Goal: Check status: Check status

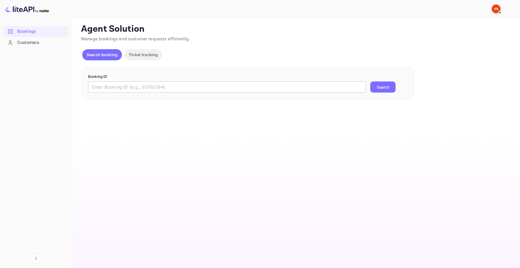
click at [130, 91] on input "text" at bounding box center [227, 86] width 278 height 11
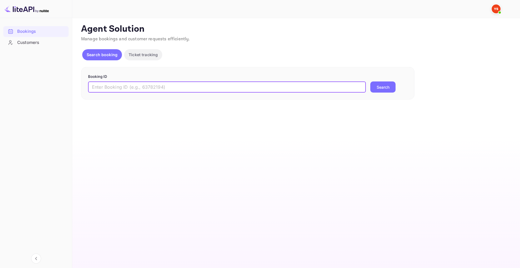
paste input "[PERSON_NAME]"
type input "[PERSON_NAME]"
paste input "9633103"
type input "9633103"
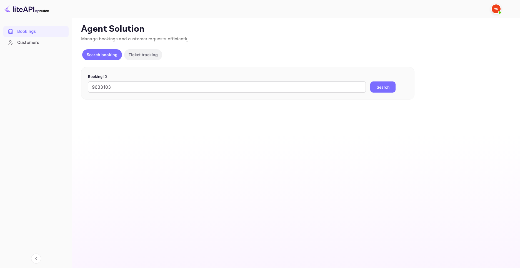
click at [383, 86] on button "Search" at bounding box center [382, 86] width 25 height 11
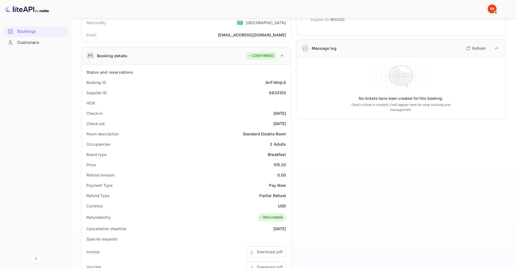
scroll to position [111, 0]
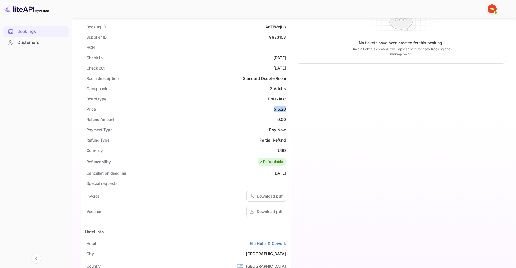
drag, startPoint x: 288, startPoint y: 109, endPoint x: 271, endPoint y: 110, distance: 17.0
click at [271, 110] on div "Price 515.20" at bounding box center [186, 109] width 205 height 10
copy div "515.20"
drag, startPoint x: 286, startPoint y: 150, endPoint x: 271, endPoint y: 88, distance: 64.4
click at [276, 149] on div "Currency USD" at bounding box center [186, 150] width 205 height 10
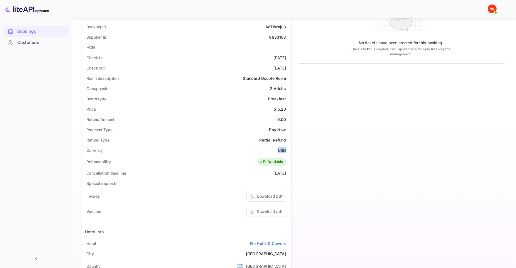
copy div "USD"
